Goal: Transaction & Acquisition: Purchase product/service

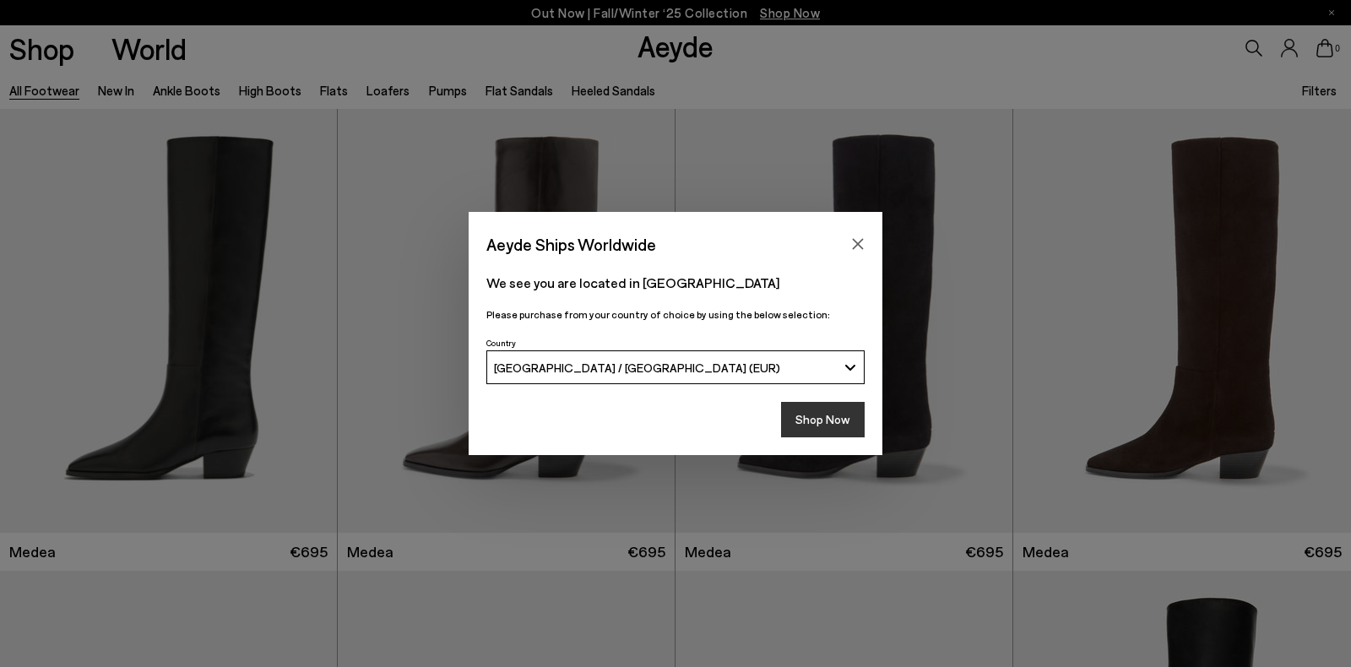
click at [836, 426] on button "Shop Now" at bounding box center [823, 419] width 84 height 35
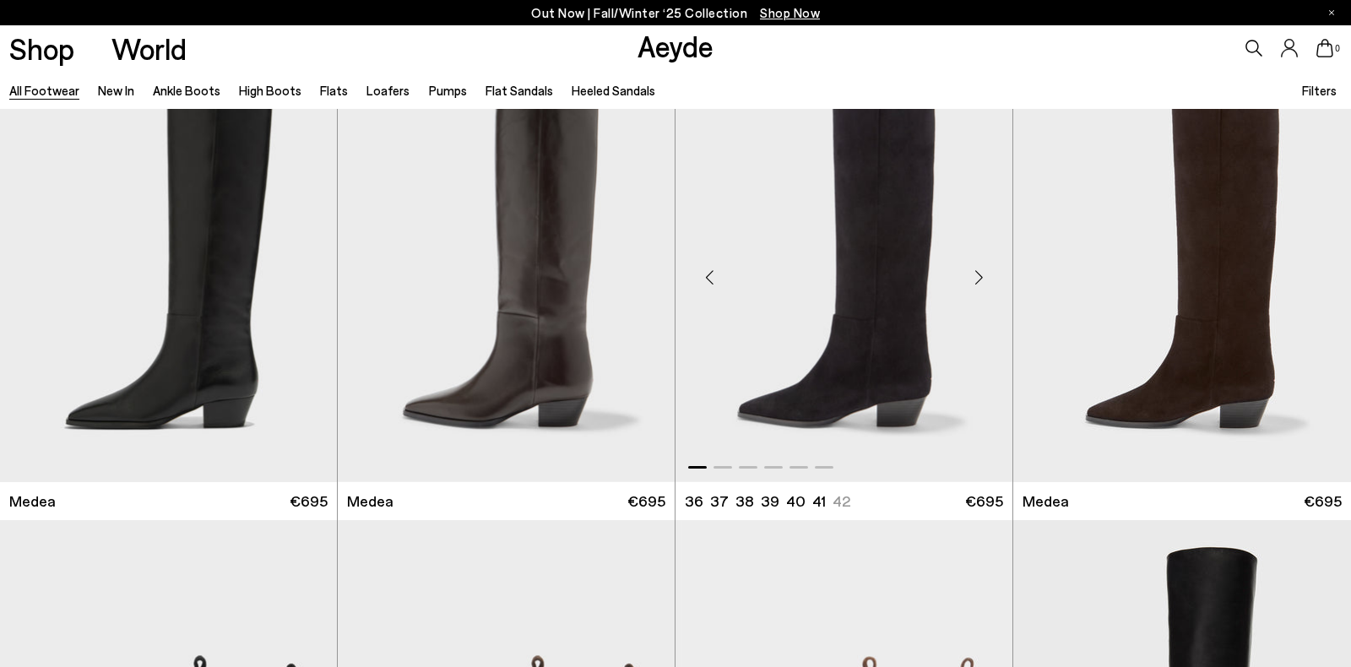
scroll to position [65, 0]
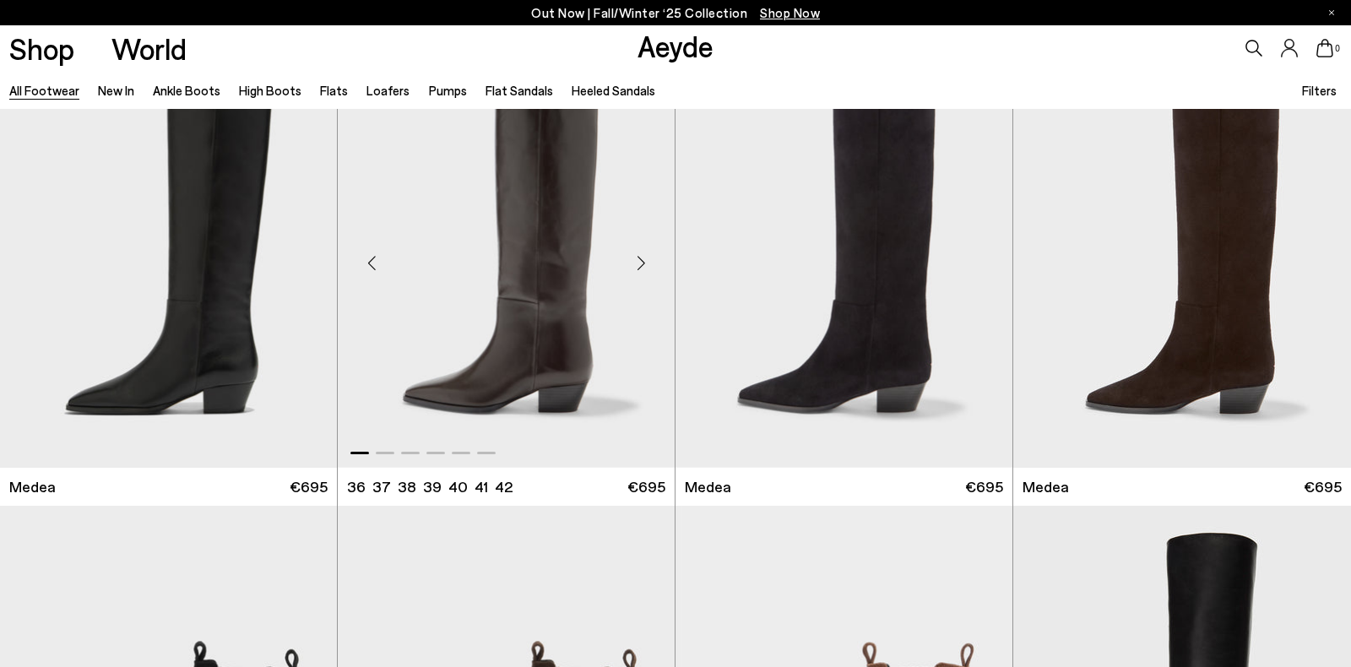
click at [641, 263] on div "Next slide" at bounding box center [640, 262] width 51 height 51
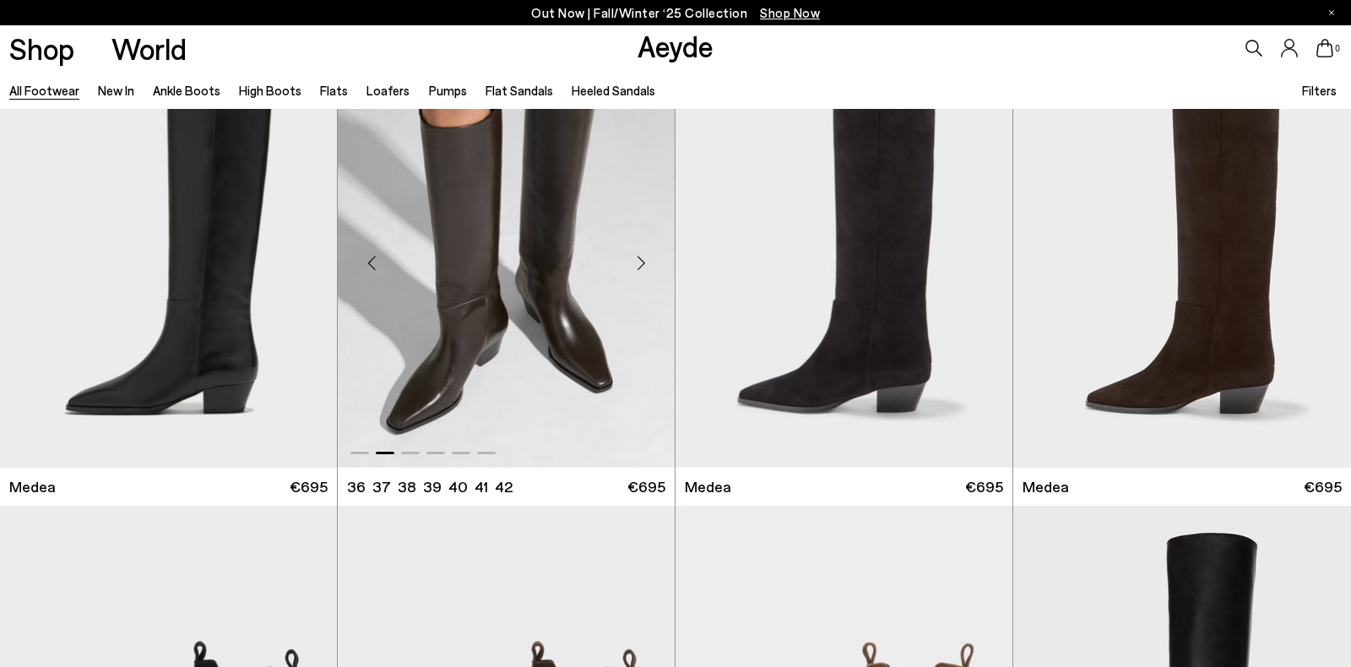
click at [641, 263] on div "Next slide" at bounding box center [640, 262] width 51 height 51
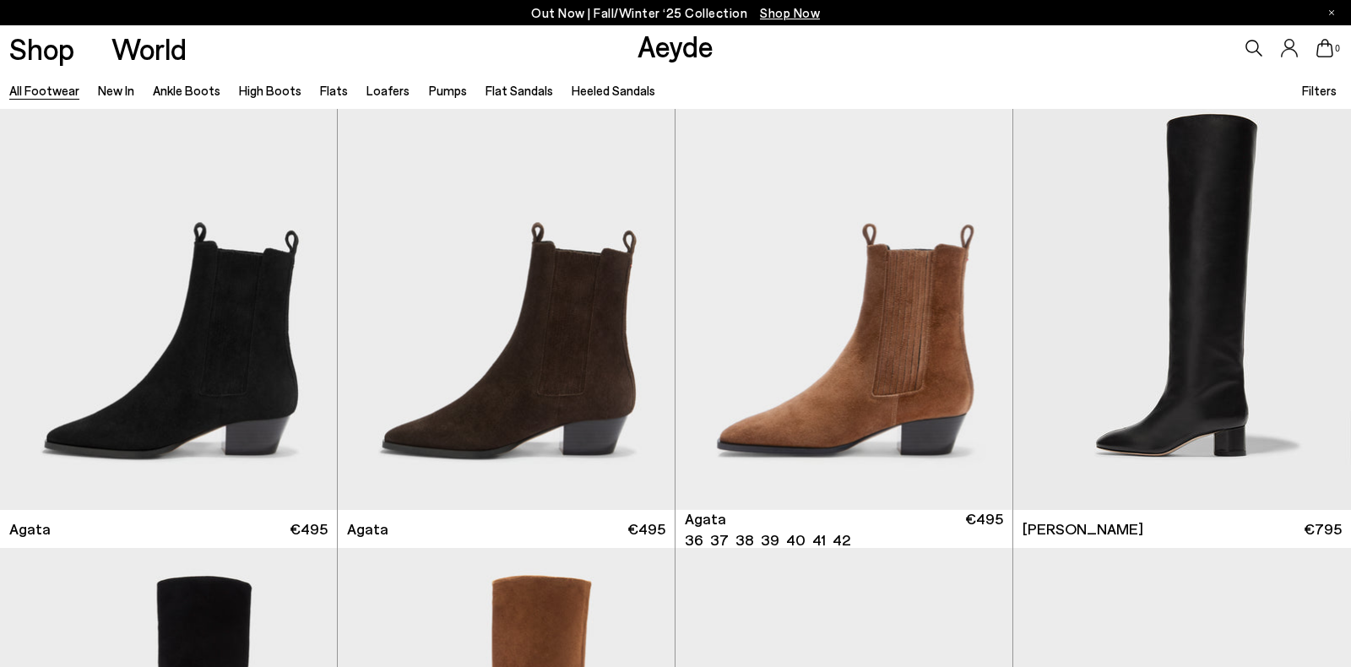
scroll to position [456, 0]
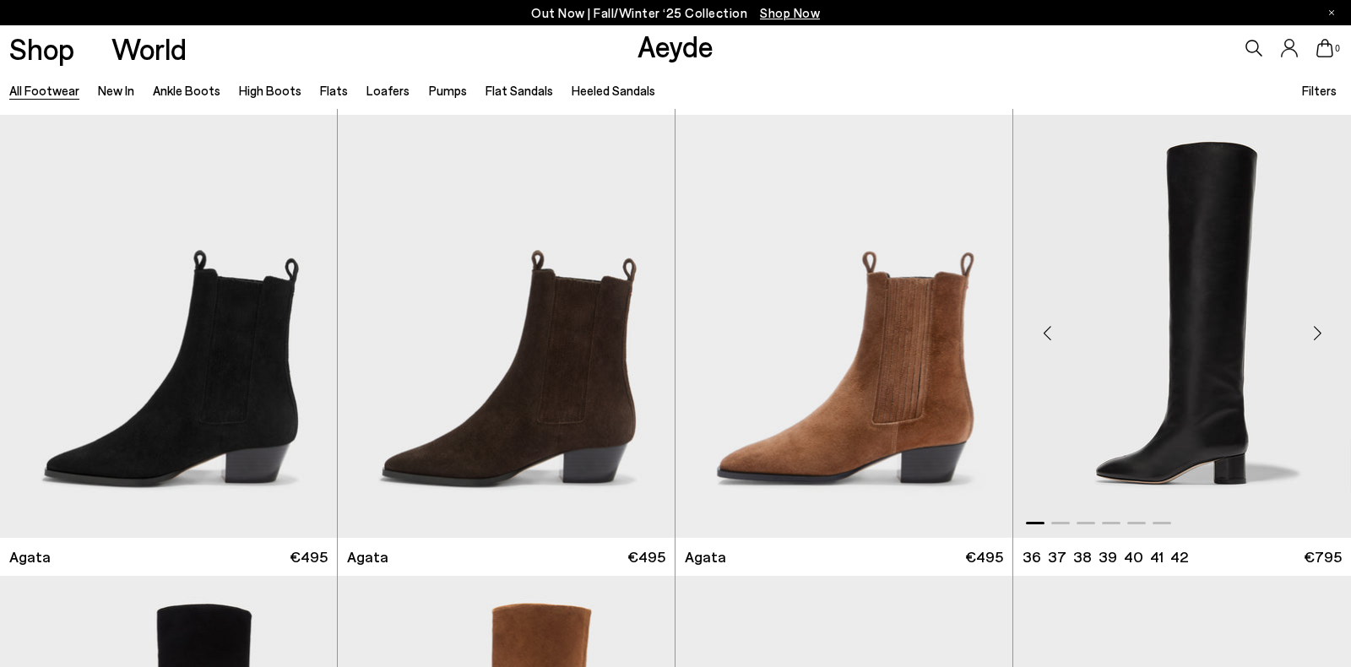
click at [1324, 334] on div "Next slide" at bounding box center [1316, 333] width 51 height 51
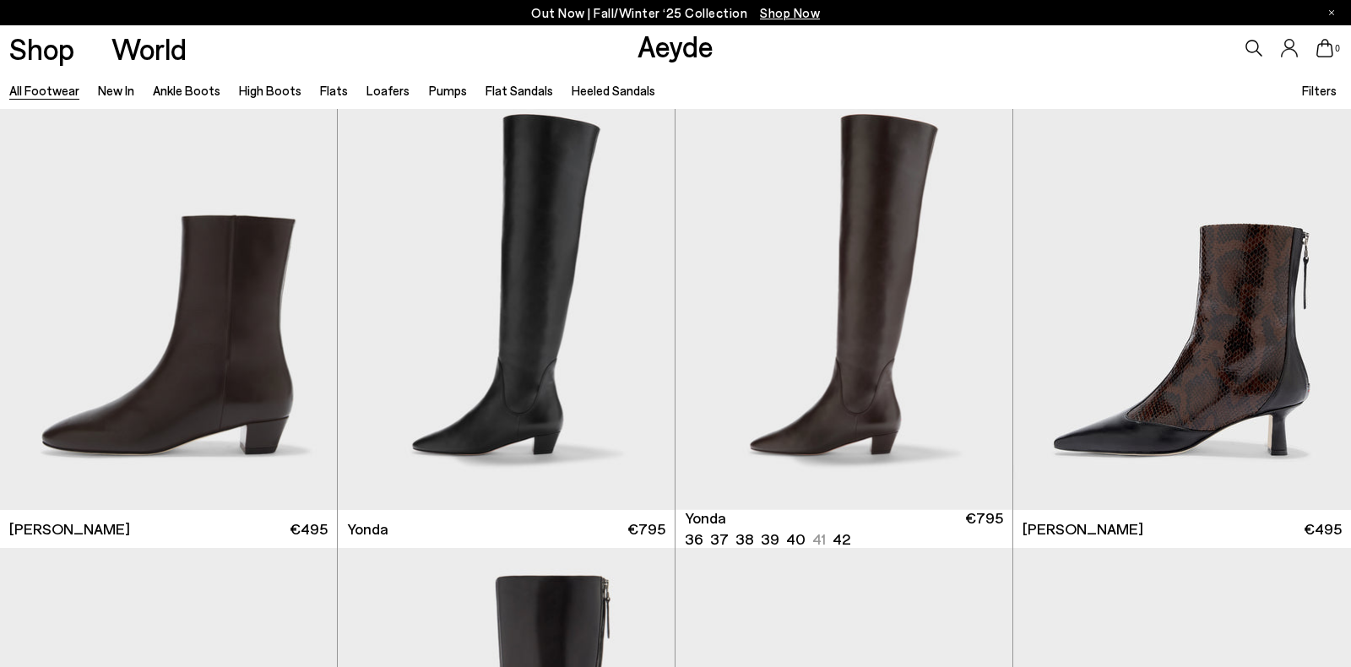
scroll to position [4153, 0]
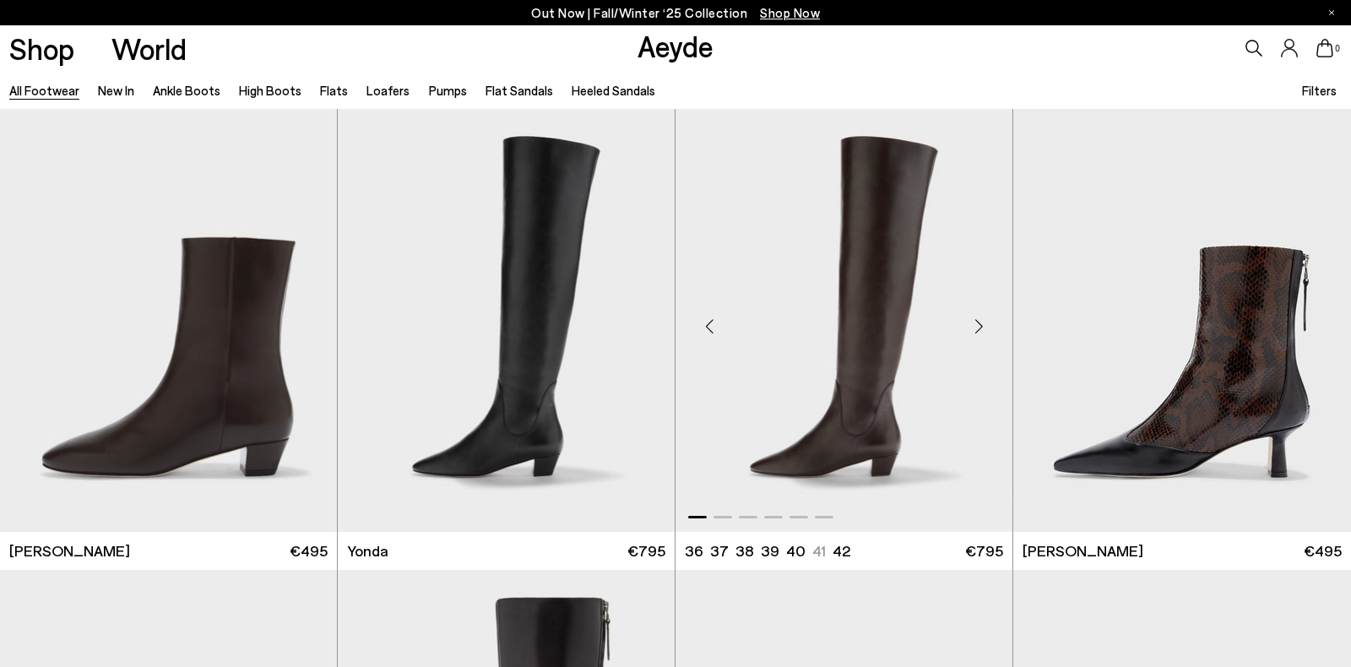
click at [986, 327] on div "Next slide" at bounding box center [978, 326] width 51 height 51
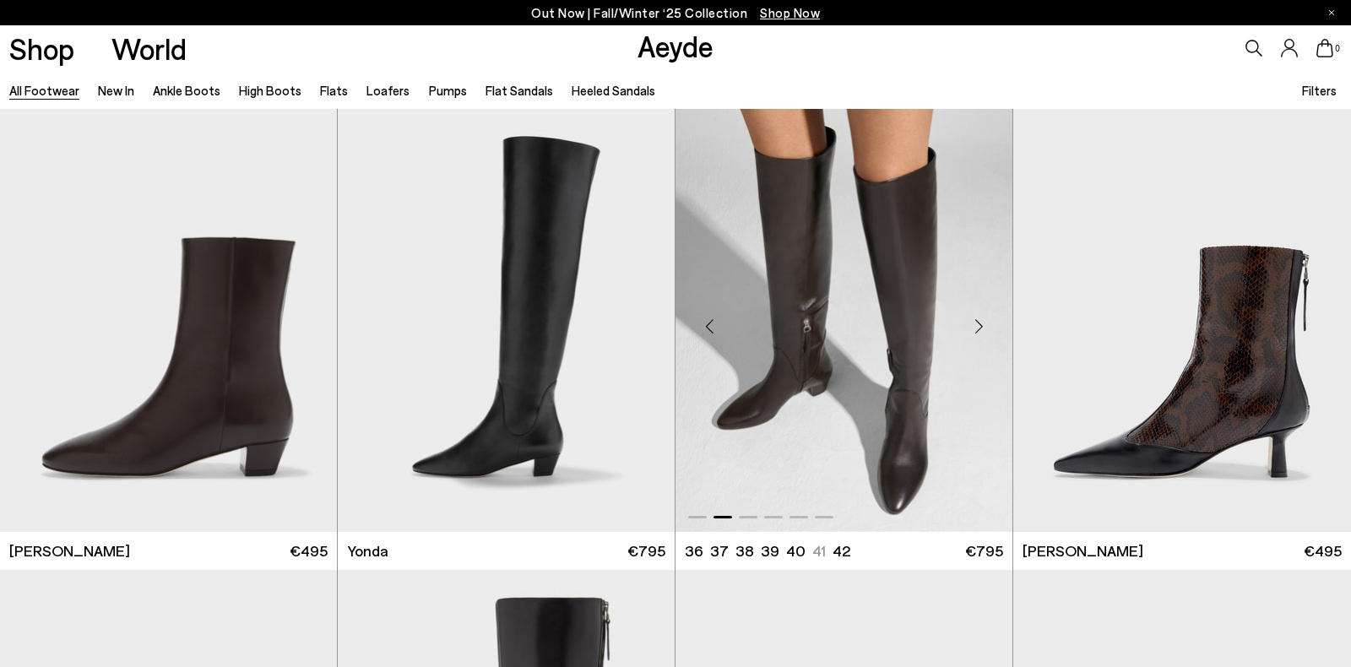
click at [986, 327] on div "Next slide" at bounding box center [978, 326] width 51 height 51
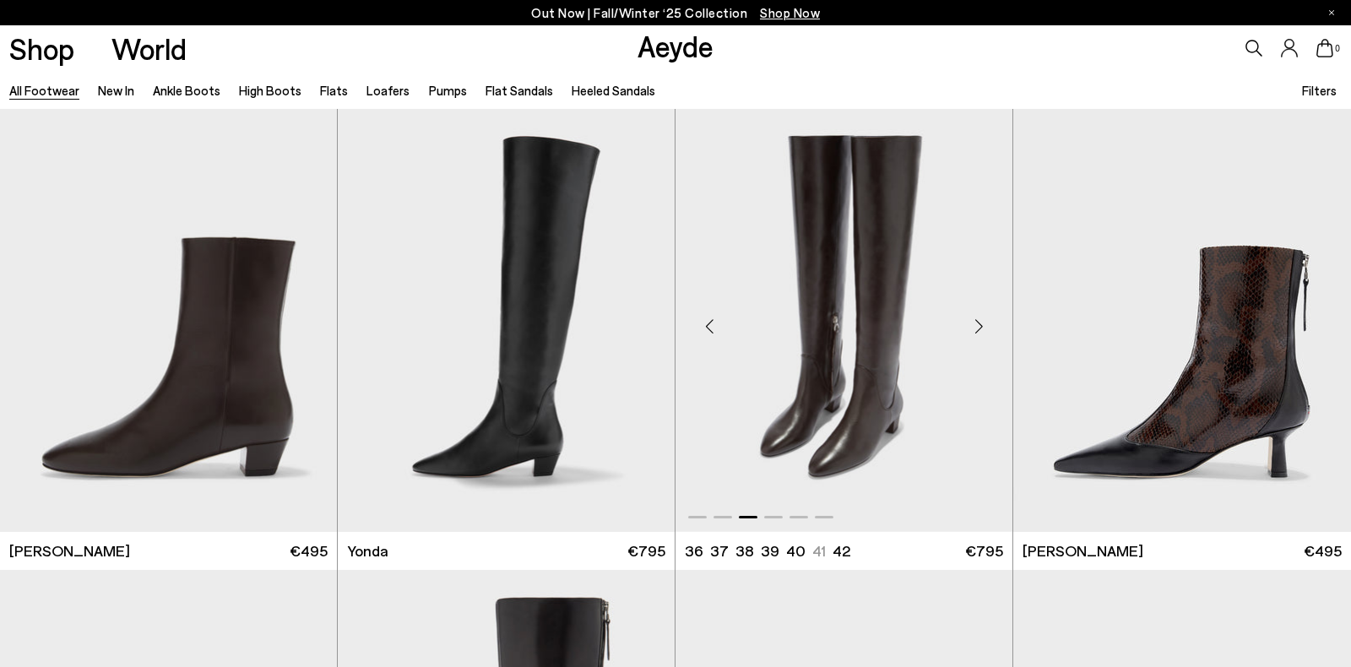
click at [986, 327] on div "Next slide" at bounding box center [978, 326] width 51 height 51
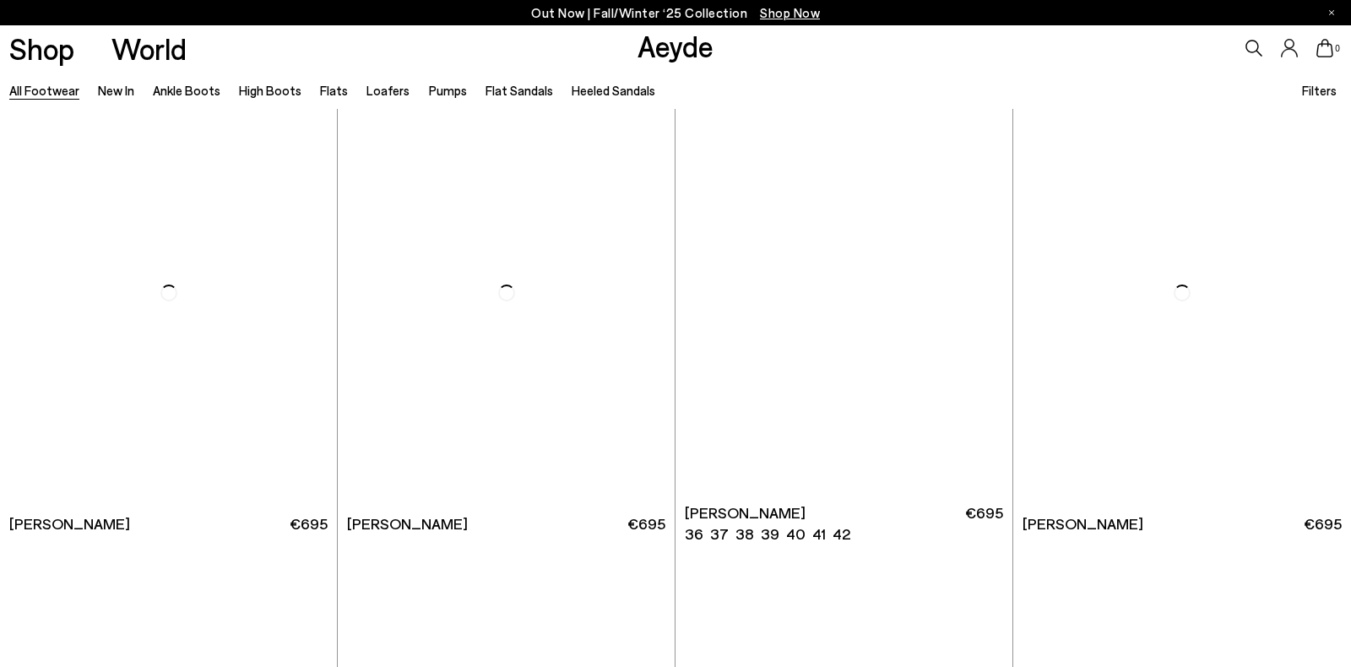
scroll to position [6503, 0]
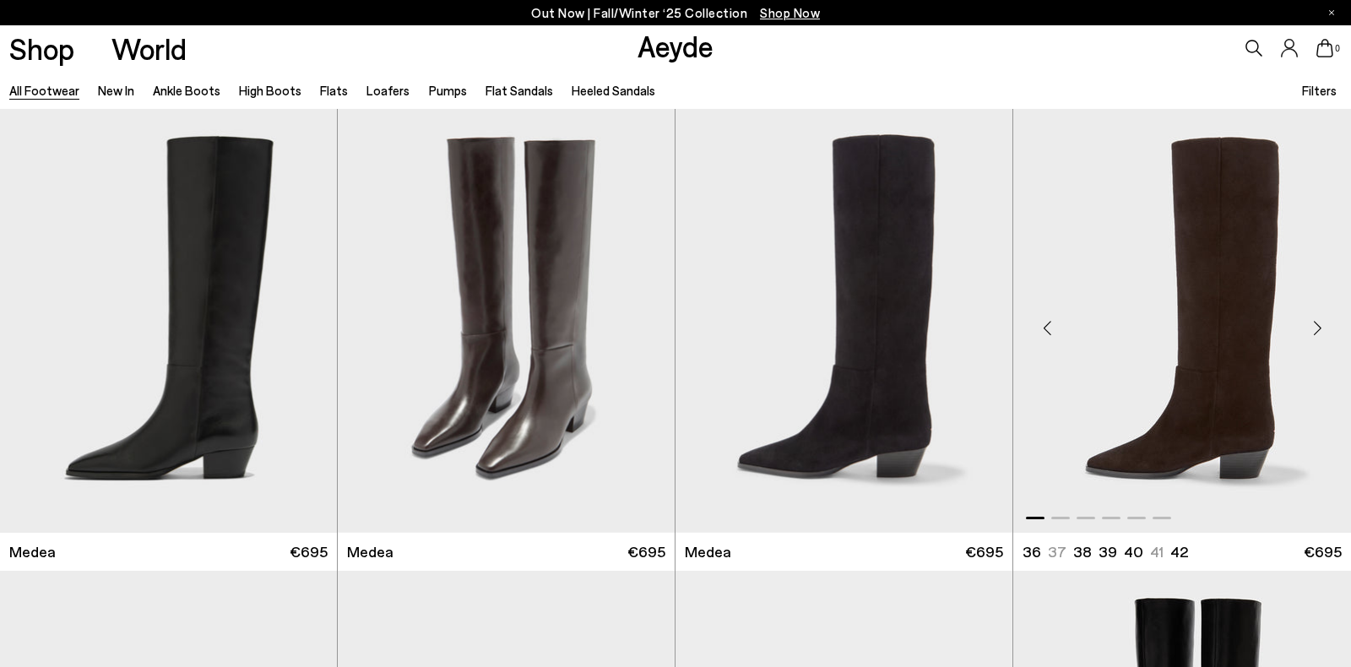
click at [1308, 330] on div "Next slide" at bounding box center [1316, 327] width 51 height 51
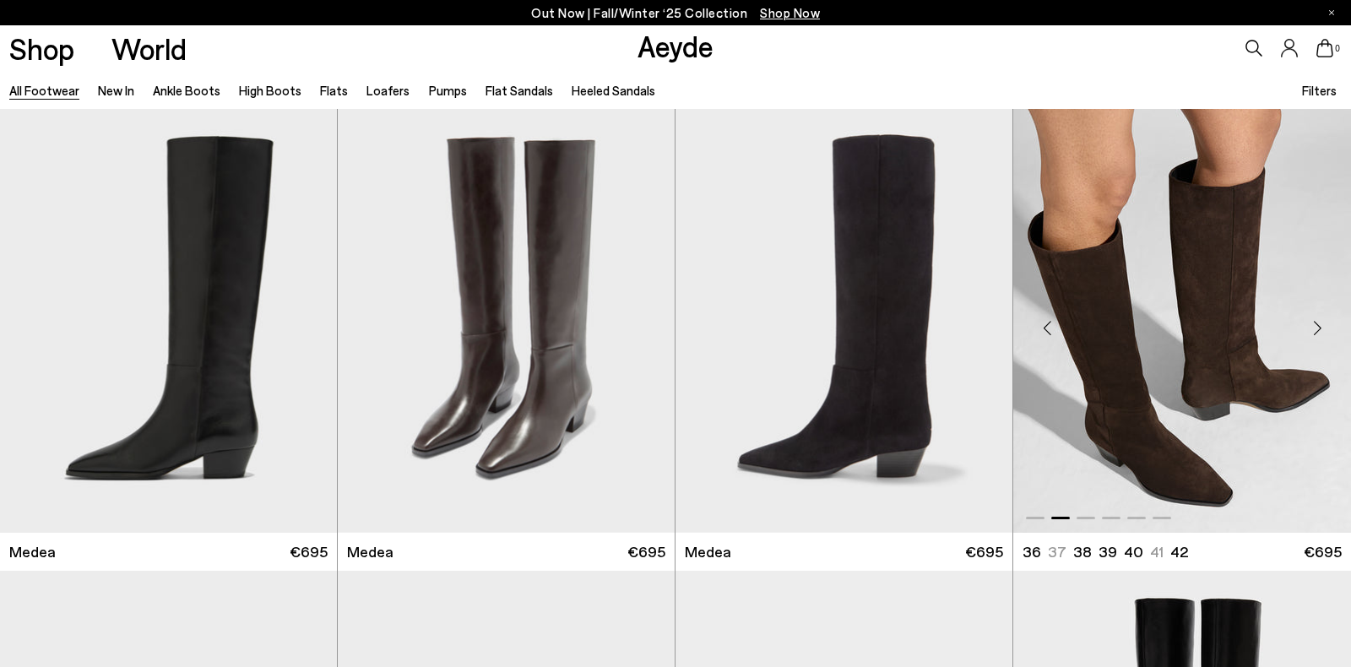
click at [1307, 330] on div "Next slide" at bounding box center [1316, 327] width 51 height 51
